Goal: Transaction & Acquisition: Book appointment/travel/reservation

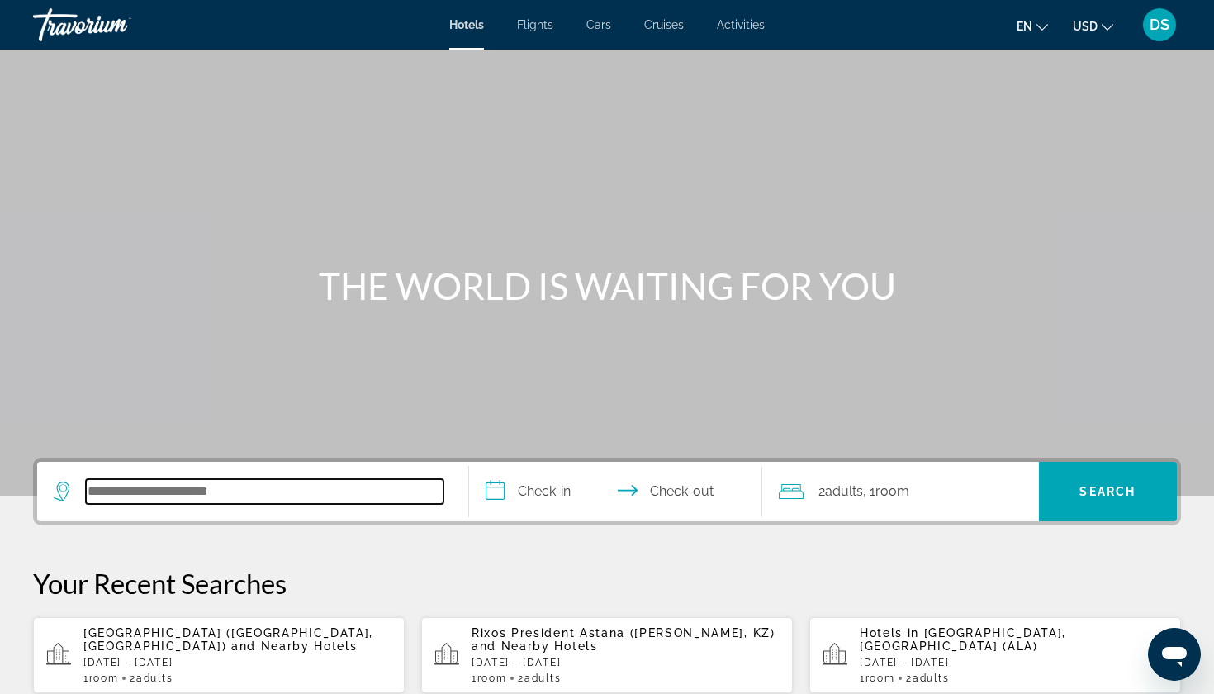
click at [109, 496] on input "Search hotel destination" at bounding box center [265, 491] width 358 height 25
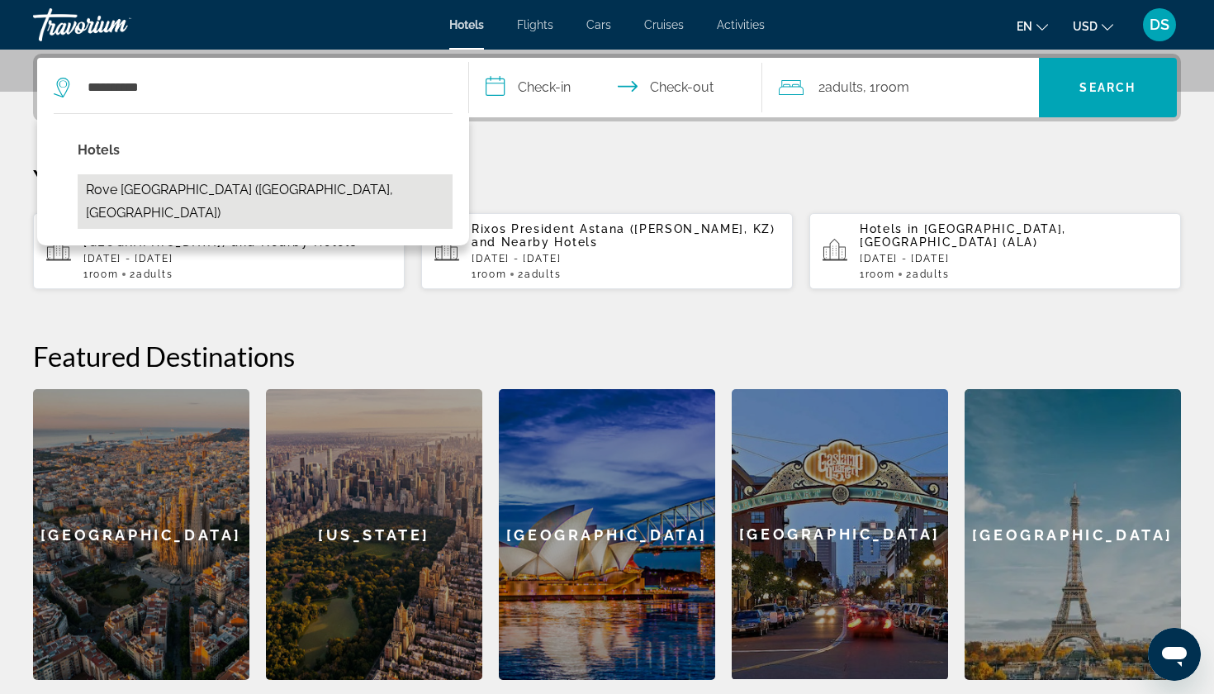
drag, startPoint x: 109, startPoint y: 496, endPoint x: 237, endPoint y: 191, distance: 331.4
click at [237, 191] on button "Rove [GEOGRAPHIC_DATA] ([GEOGRAPHIC_DATA], [GEOGRAPHIC_DATA])" at bounding box center [265, 201] width 375 height 55
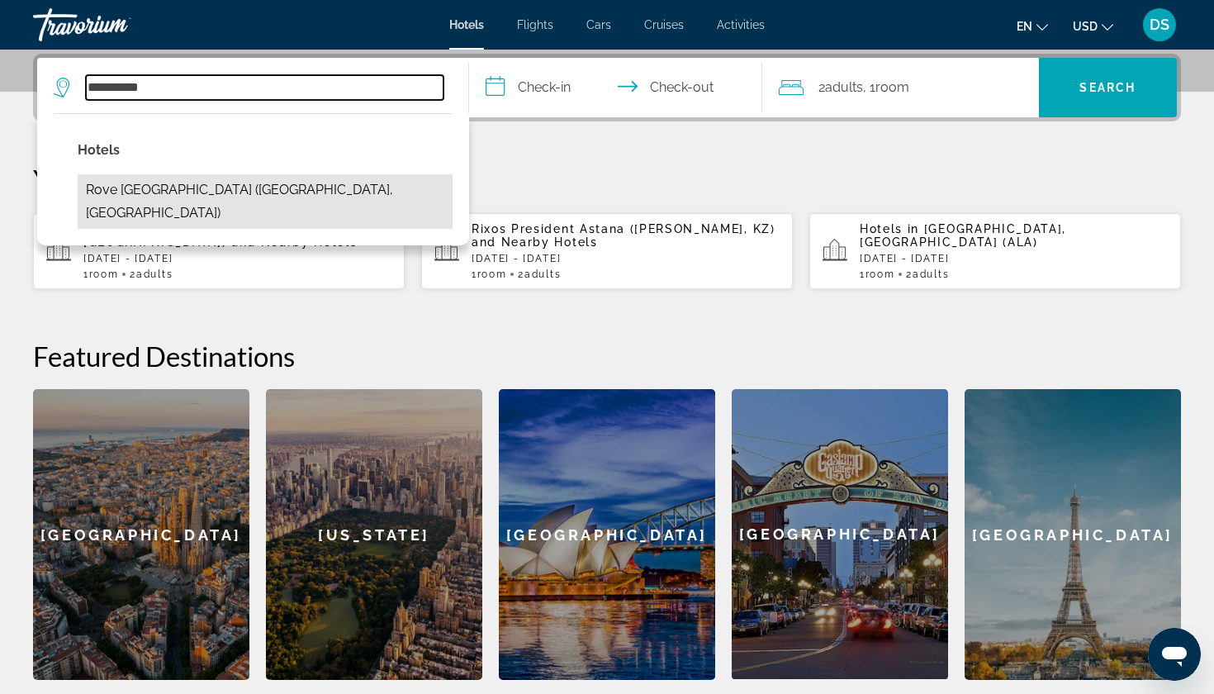
type input "**********"
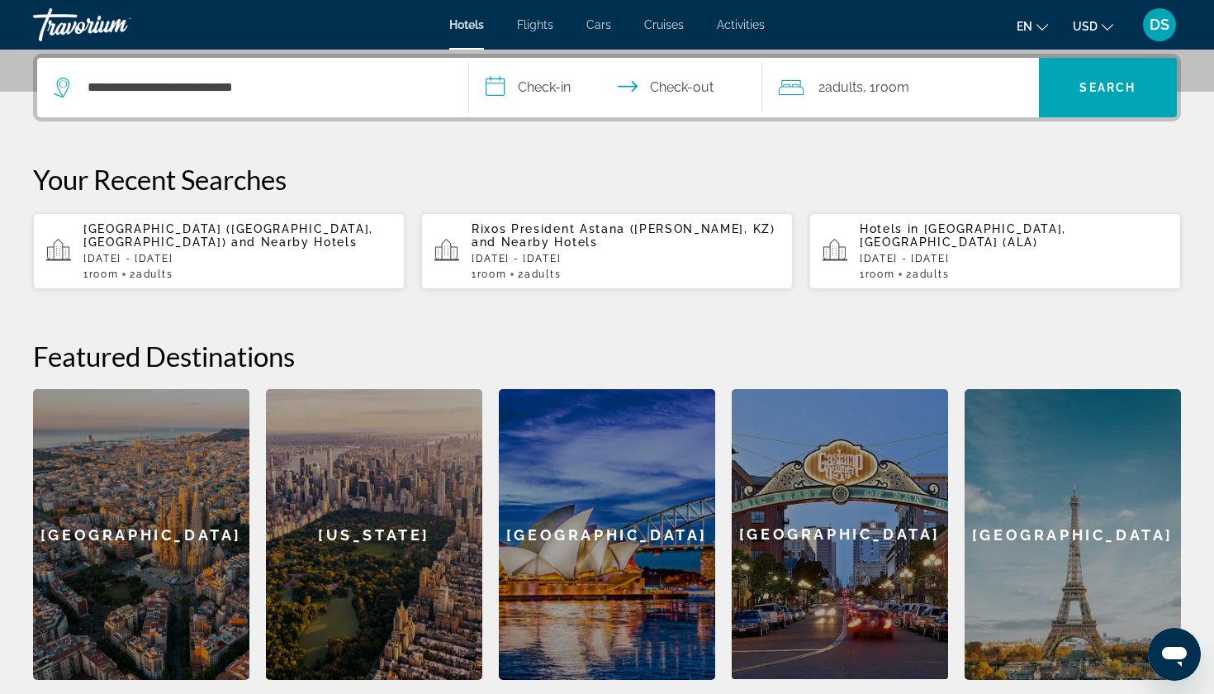
click at [549, 93] on input "**********" at bounding box center [619, 90] width 300 height 64
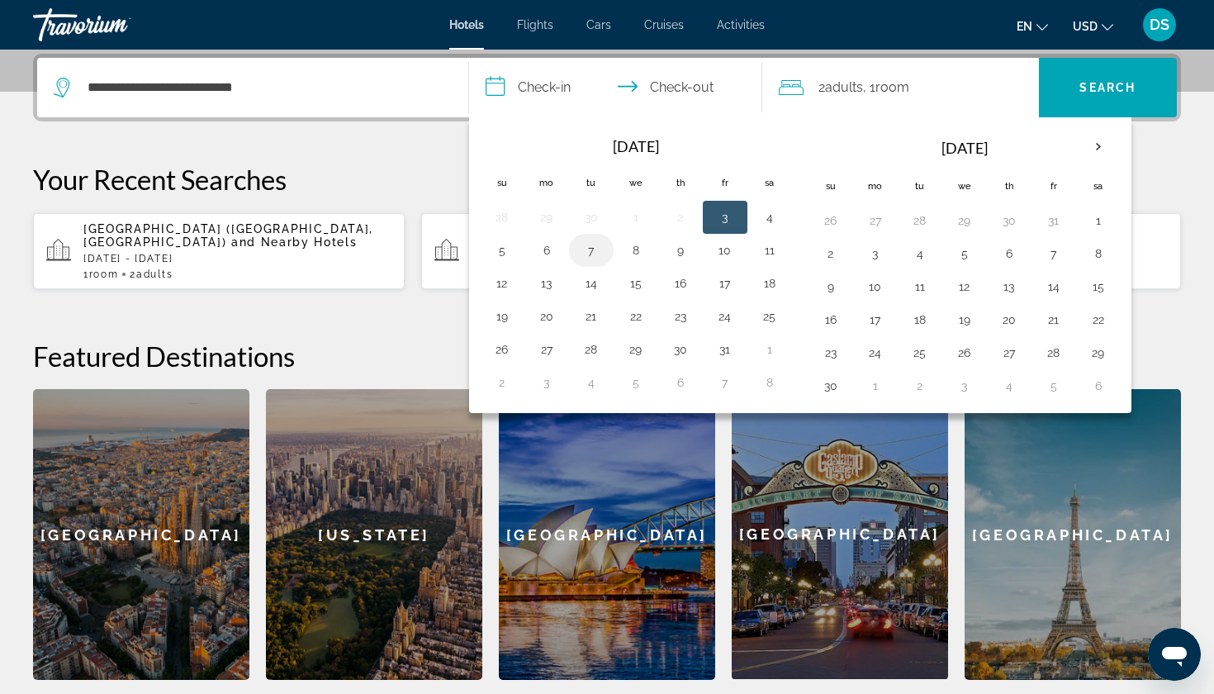
click at [594, 249] on button "7" at bounding box center [591, 250] width 26 height 23
click at [732, 252] on button "10" at bounding box center [725, 250] width 26 height 23
type input "**********"
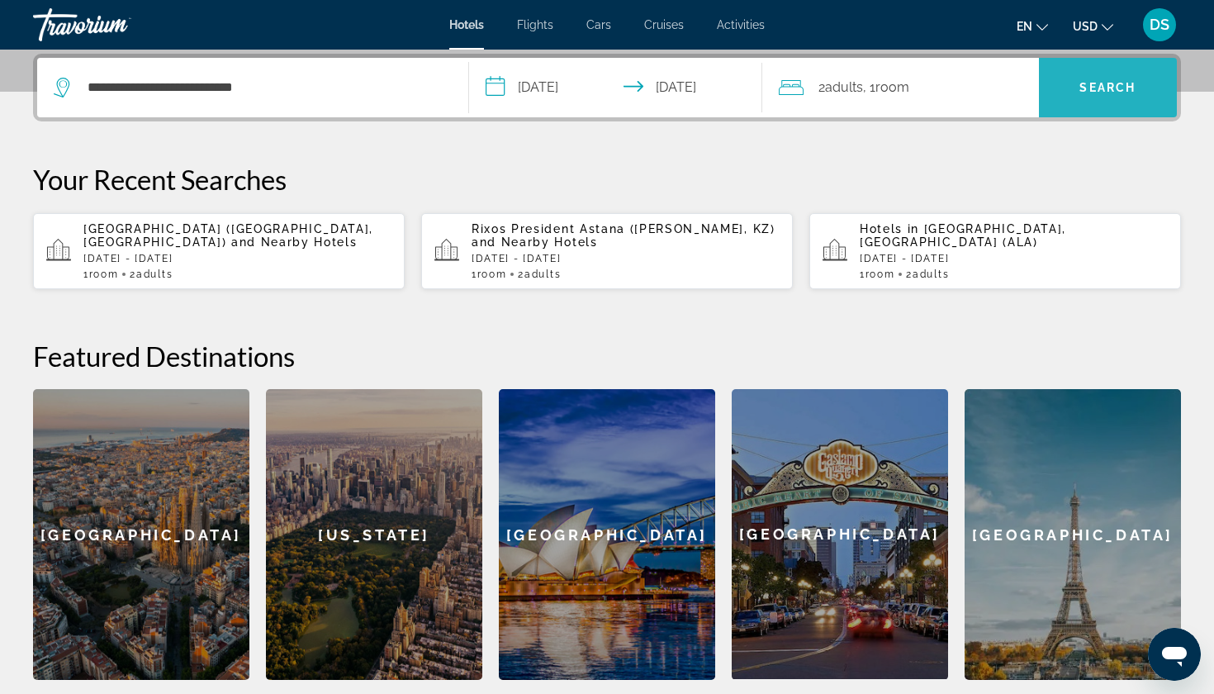
click at [1112, 95] on span "Search" at bounding box center [1108, 88] width 139 height 40
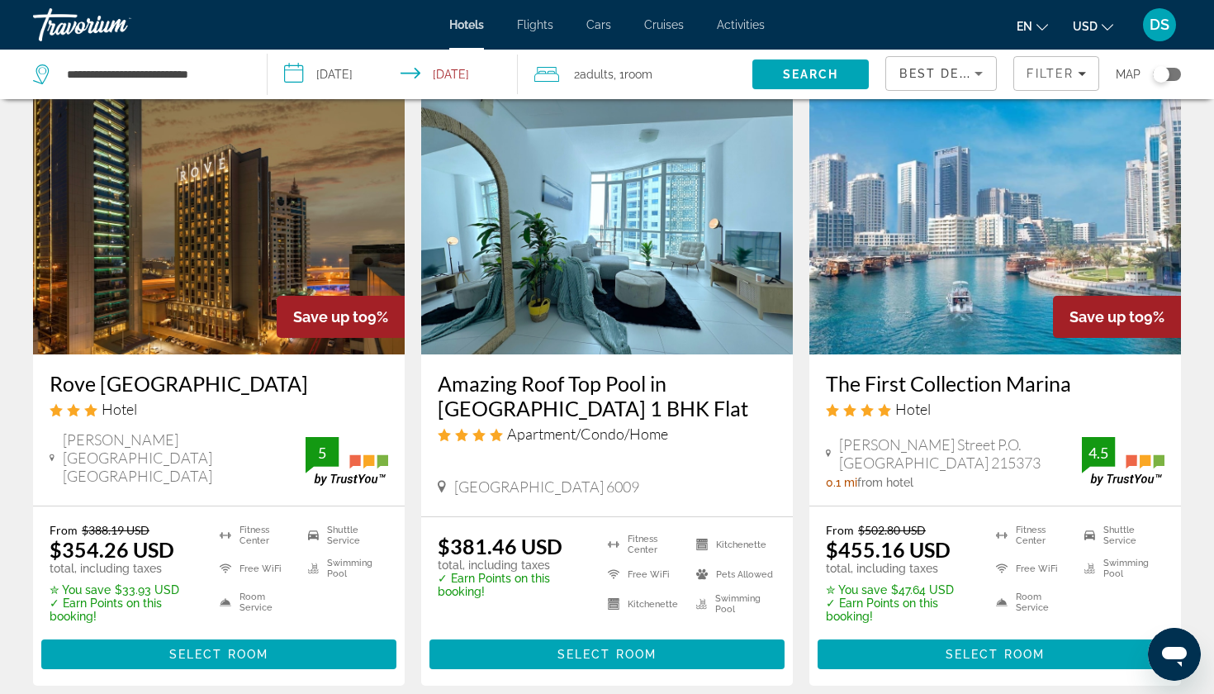
scroll to position [68, 0]
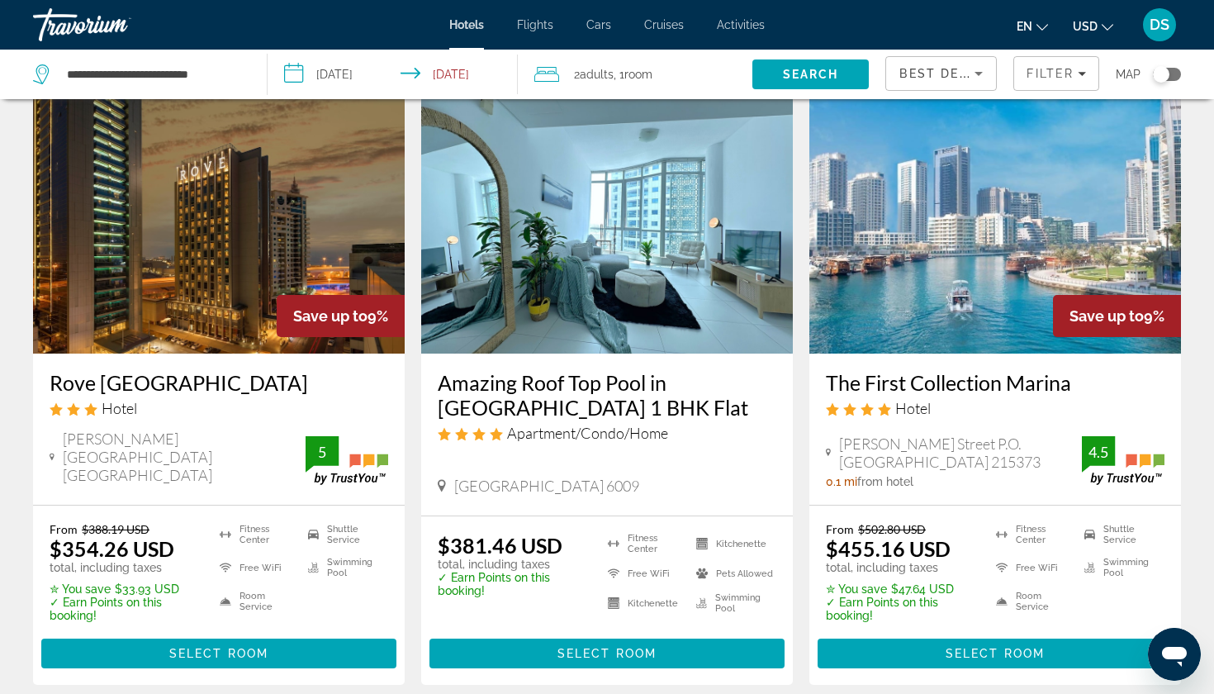
click at [307, 297] on div "Save up to 9%" at bounding box center [341, 316] width 128 height 42
click at [174, 265] on img "Main content" at bounding box center [219, 221] width 372 height 264
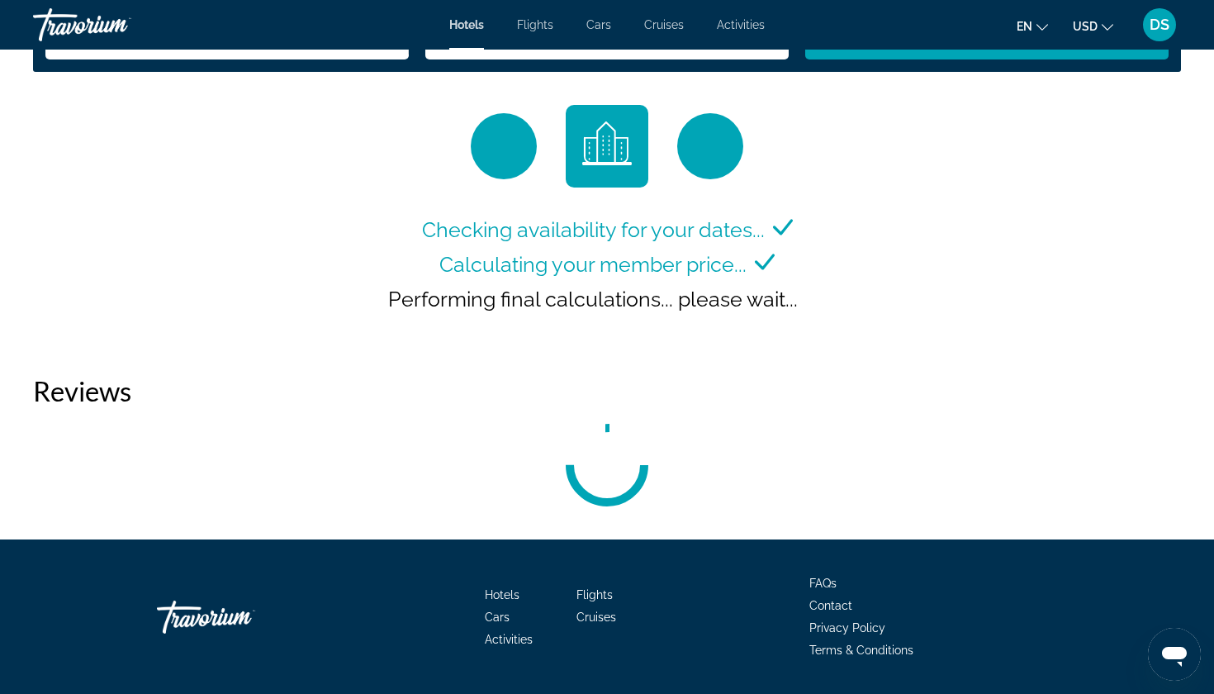
scroll to position [2236, 0]
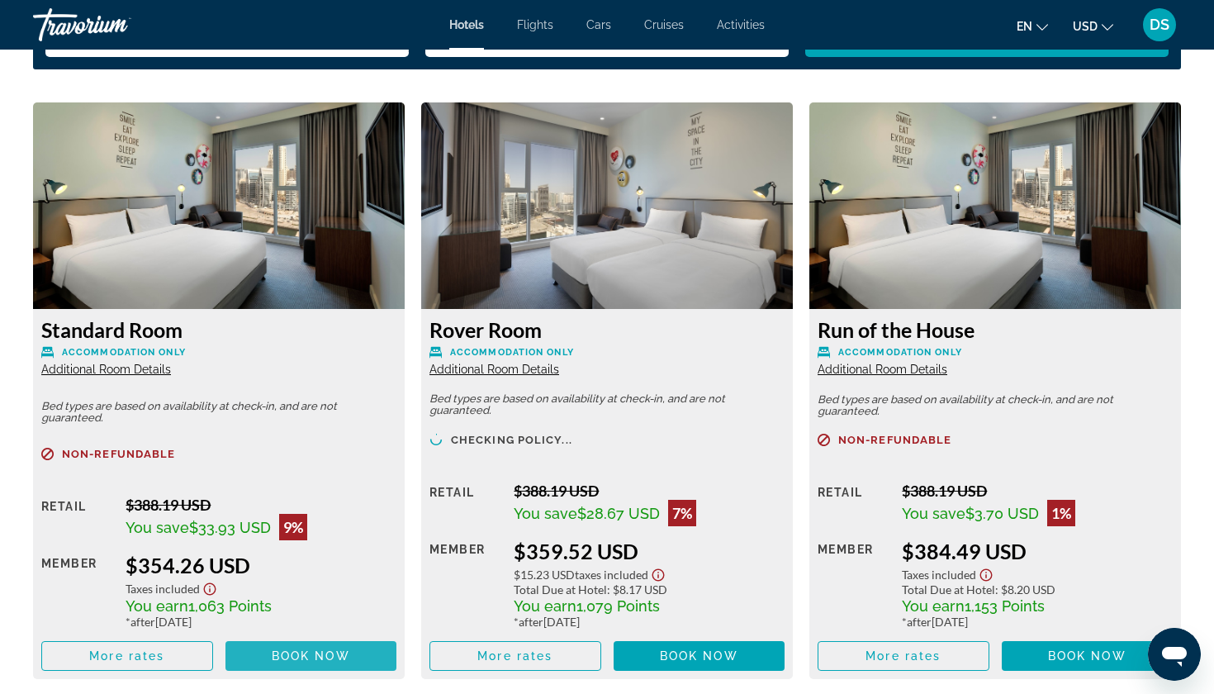
click at [293, 659] on span "Book now" at bounding box center [311, 655] width 78 height 13
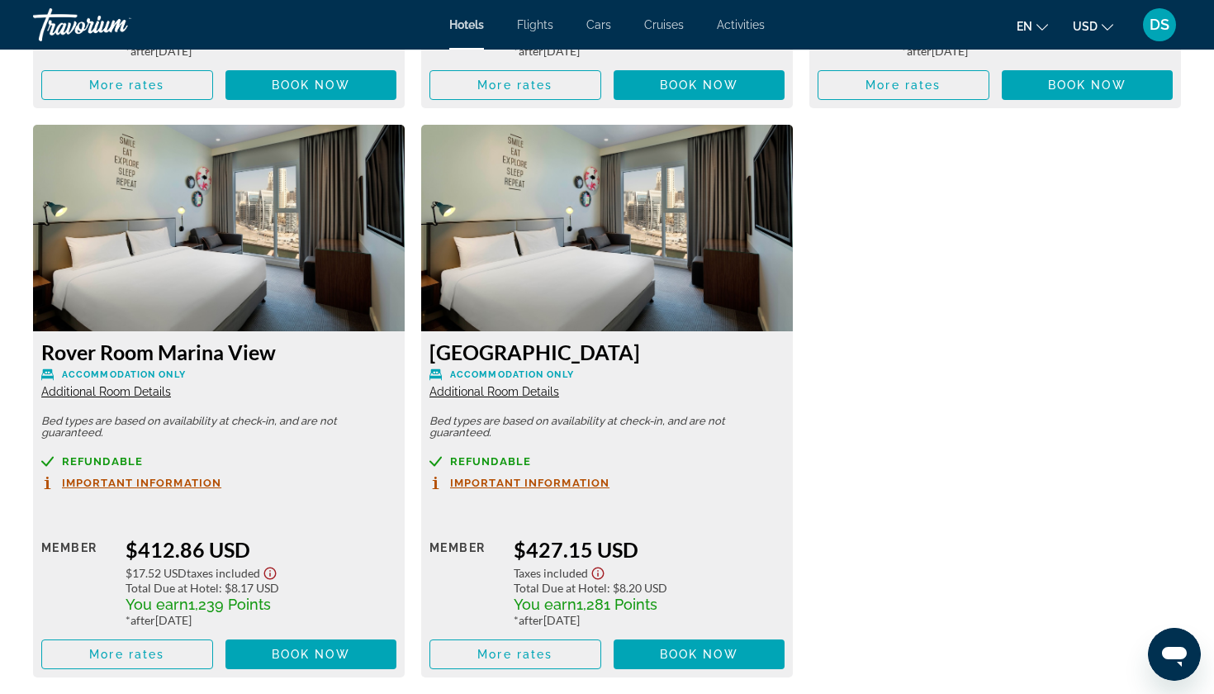
scroll to position [2808, 0]
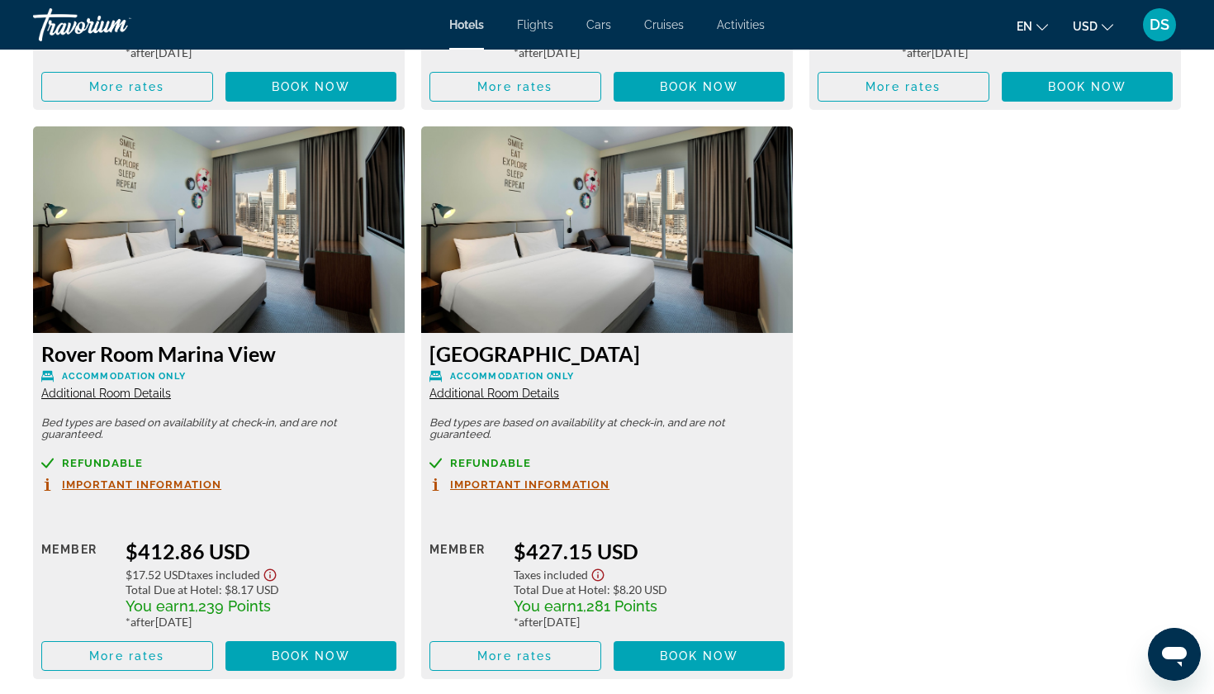
click at [1036, 26] on button "en English Español Français Italiano Português русский" at bounding box center [1032, 26] width 31 height 24
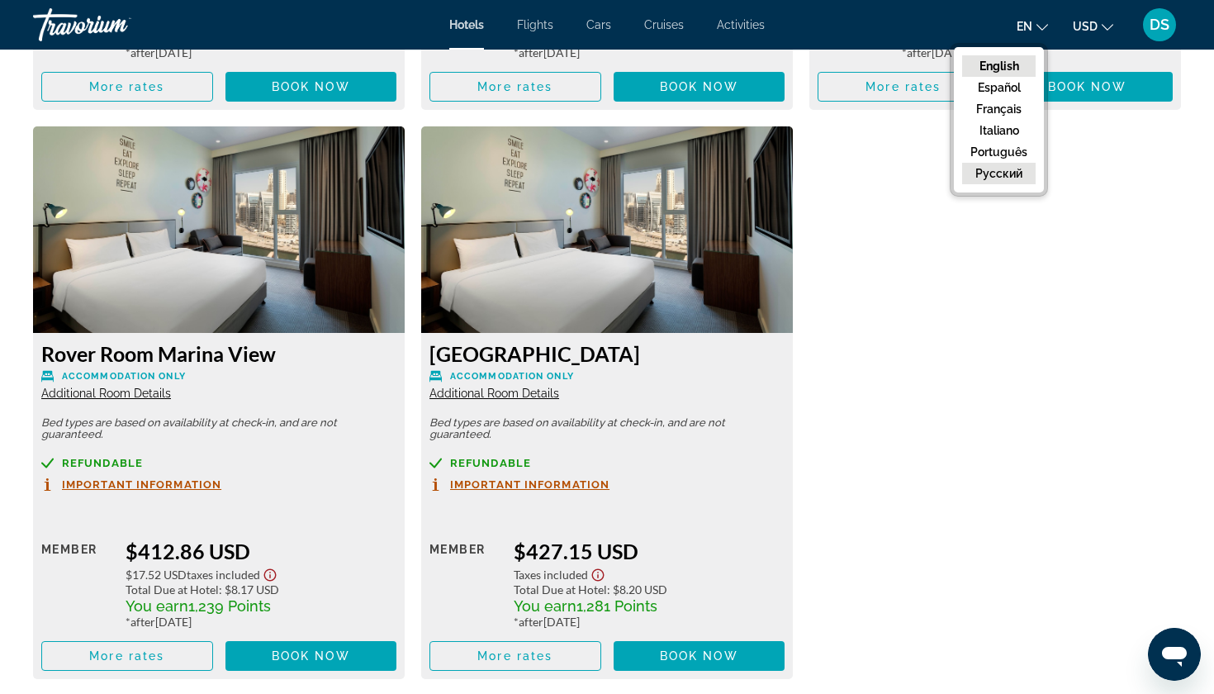
click at [1000, 170] on button "русский" at bounding box center [999, 173] width 74 height 21
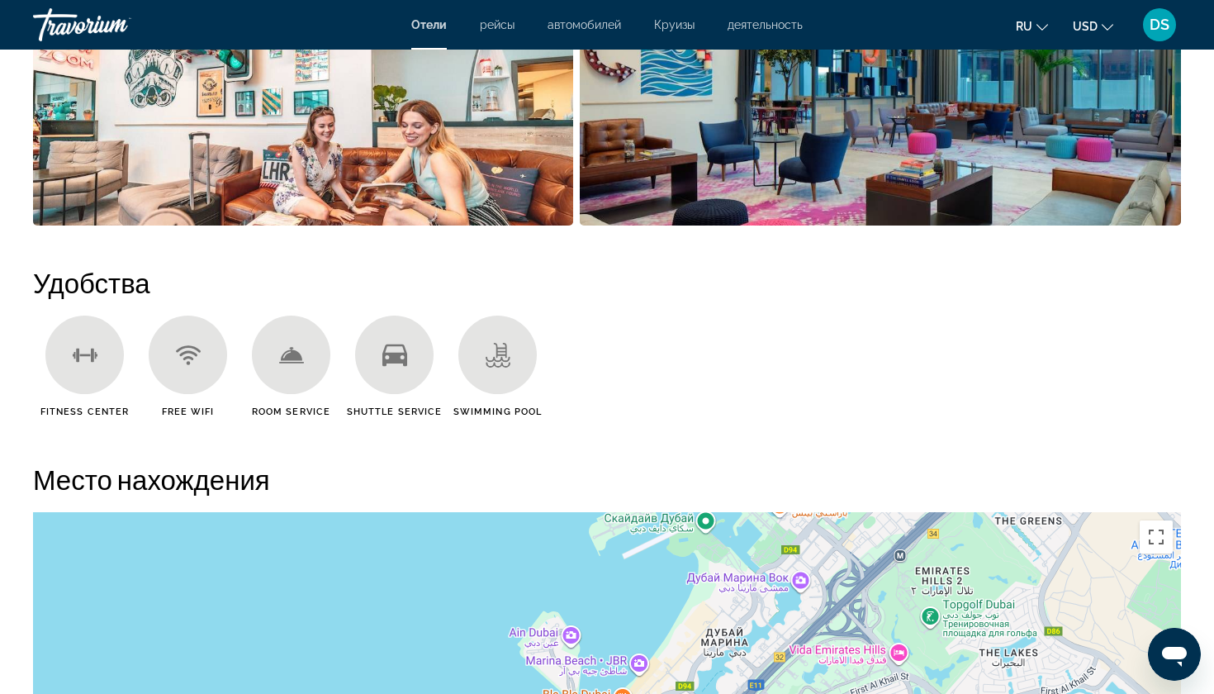
scroll to position [1148, 0]
